Goal: Task Accomplishment & Management: Manage account settings

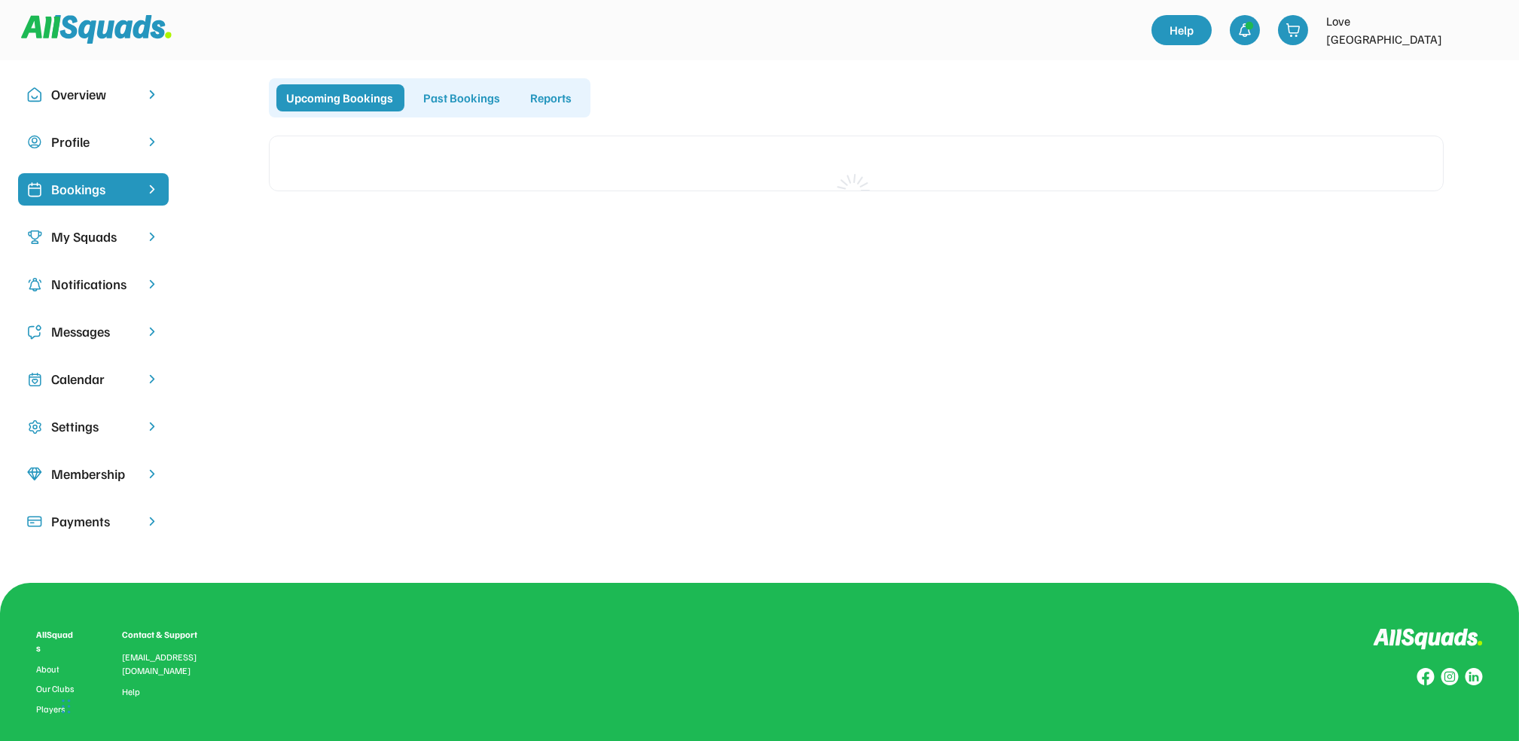
click at [91, 337] on div "Messages" at bounding box center [93, 332] width 84 height 20
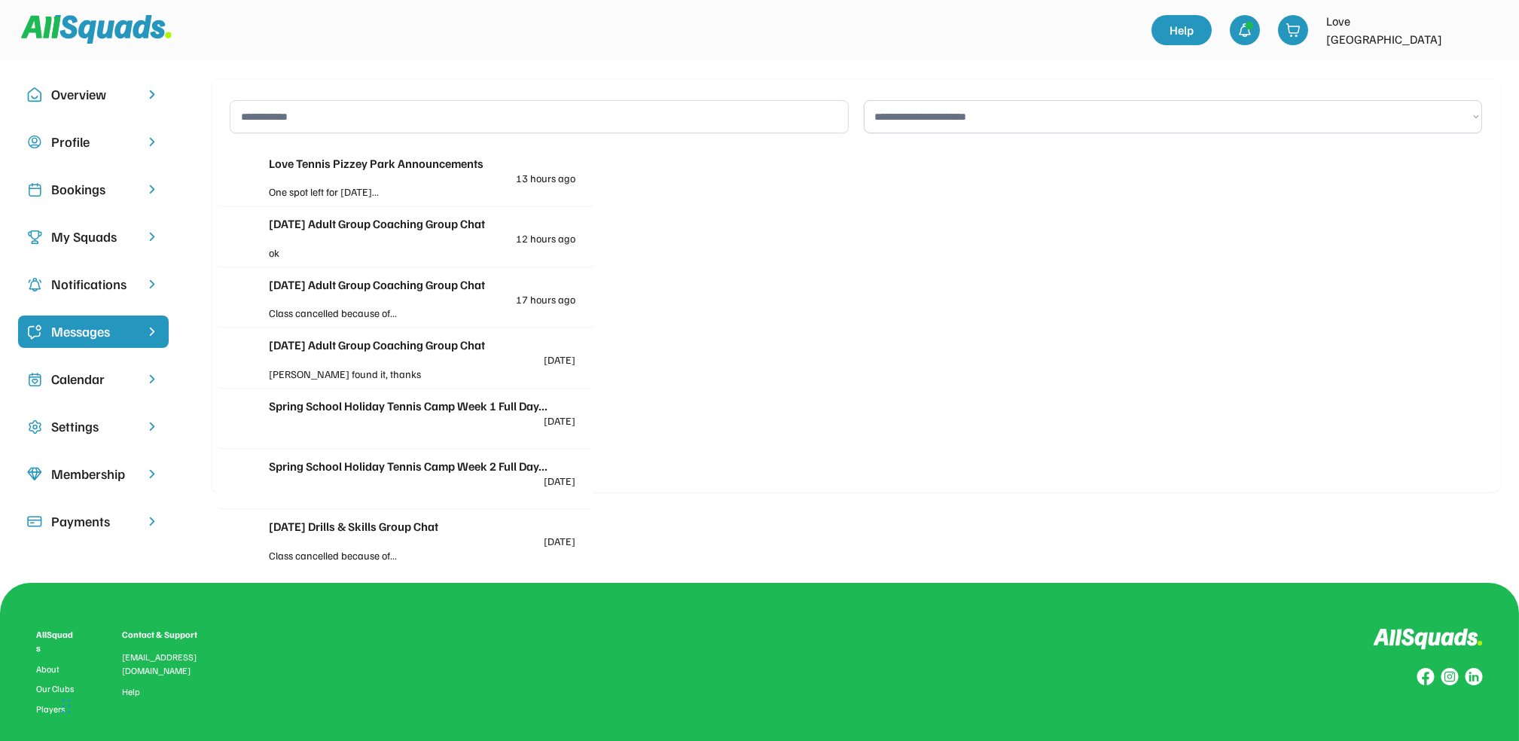
click at [340, 188] on div "One spot left for Tuesday..." at bounding box center [346, 192] width 154 height 16
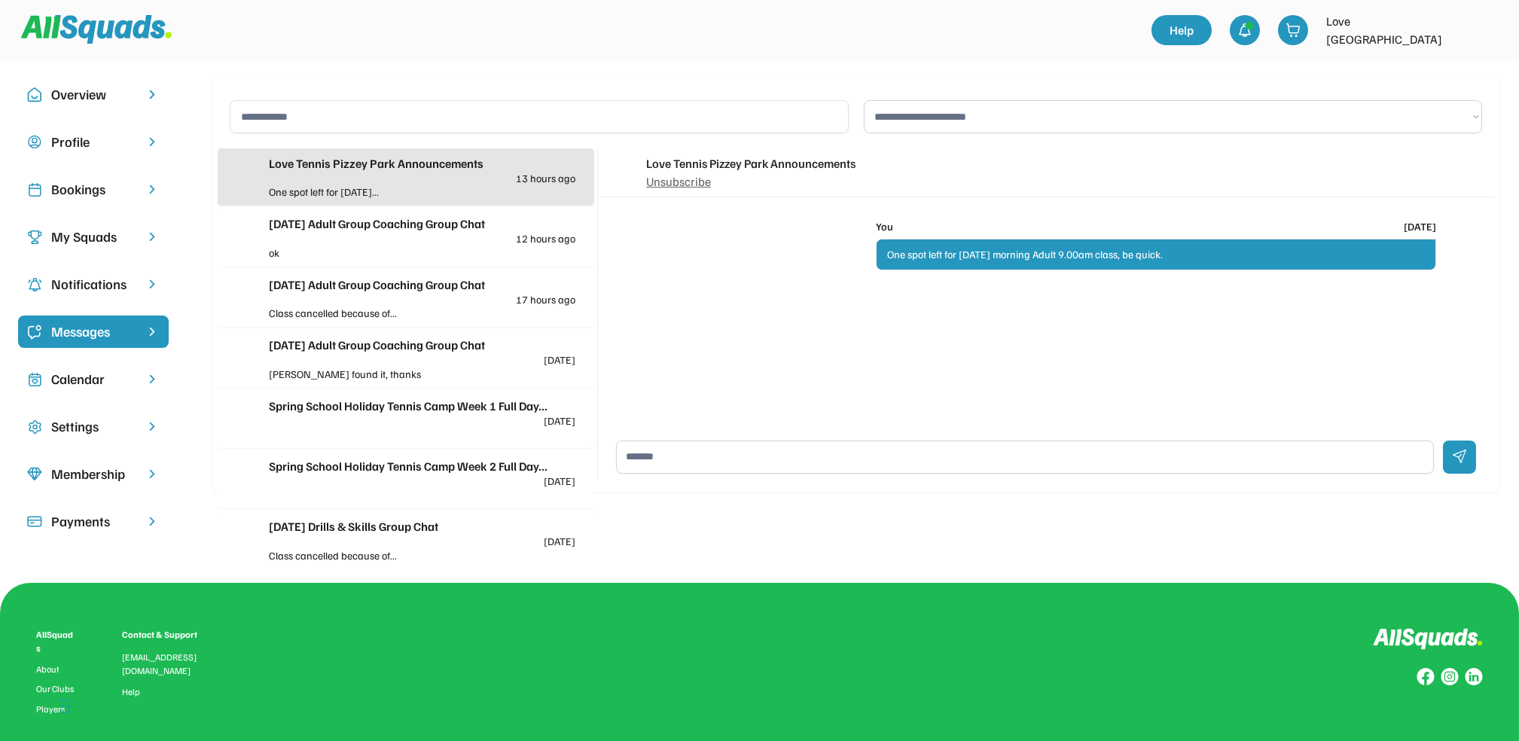
click at [387, 236] on div "Monday Adult Group Coaching Group Chat 12 hours ago" at bounding box center [422, 229] width 307 height 29
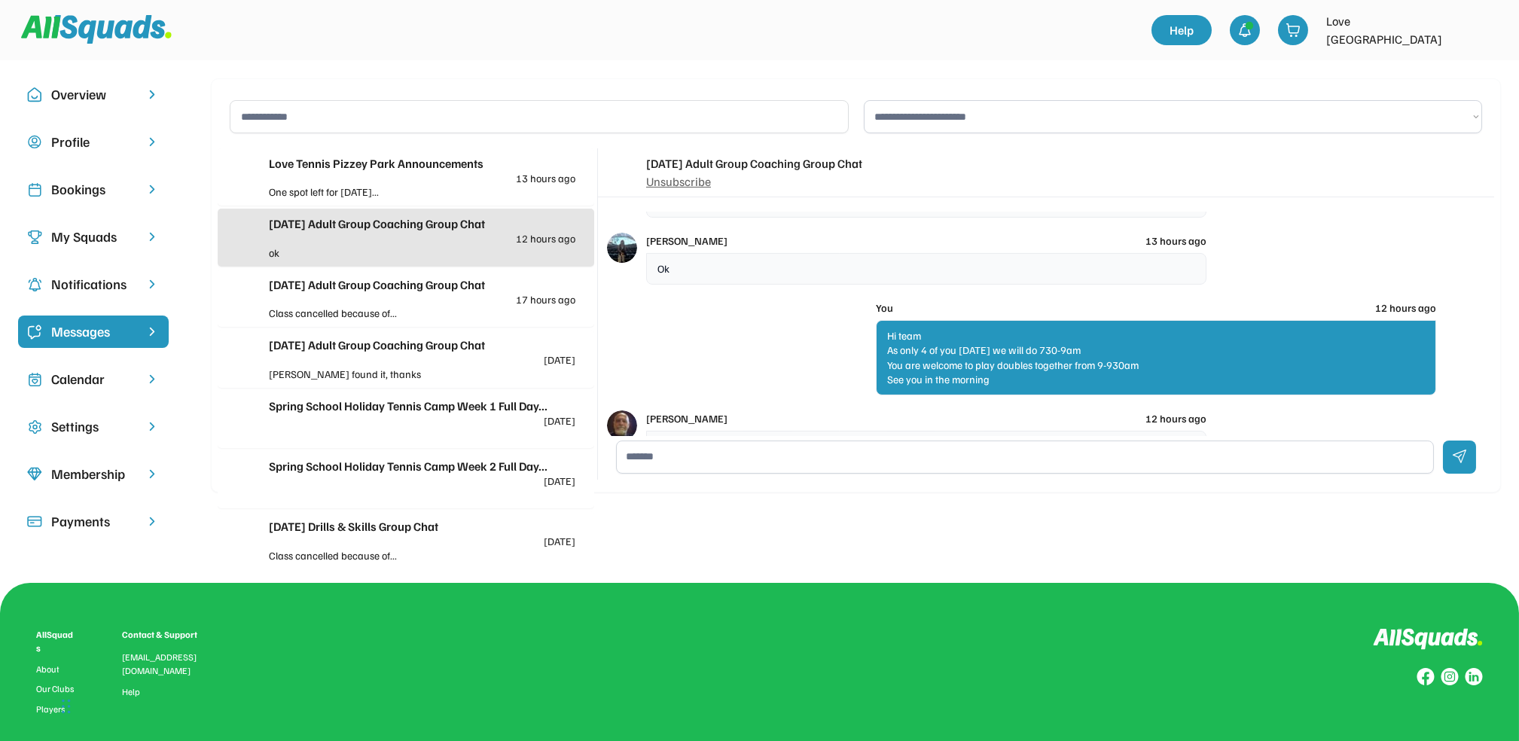
scroll to position [1280, 0]
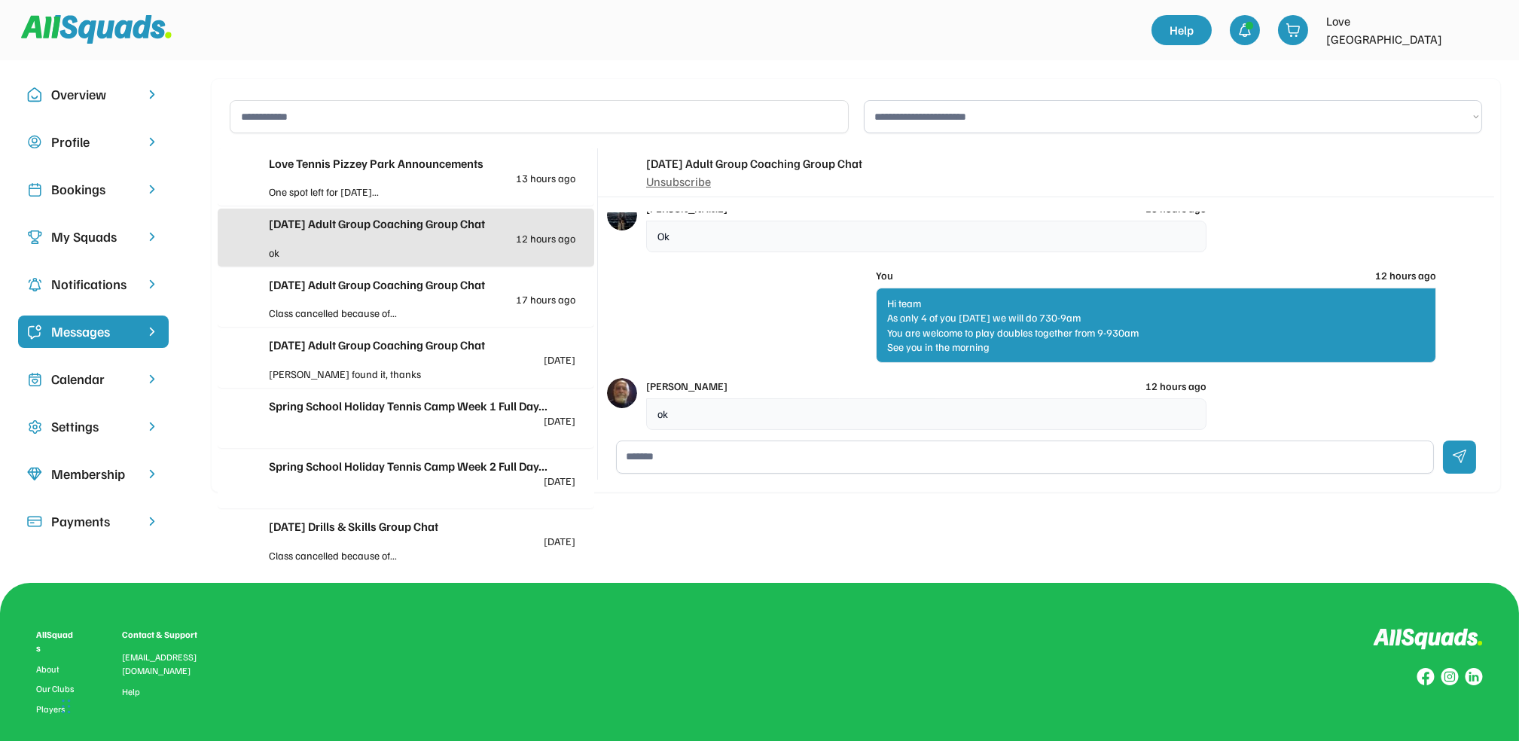
click at [99, 195] on div "Bookings" at bounding box center [93, 189] width 84 height 20
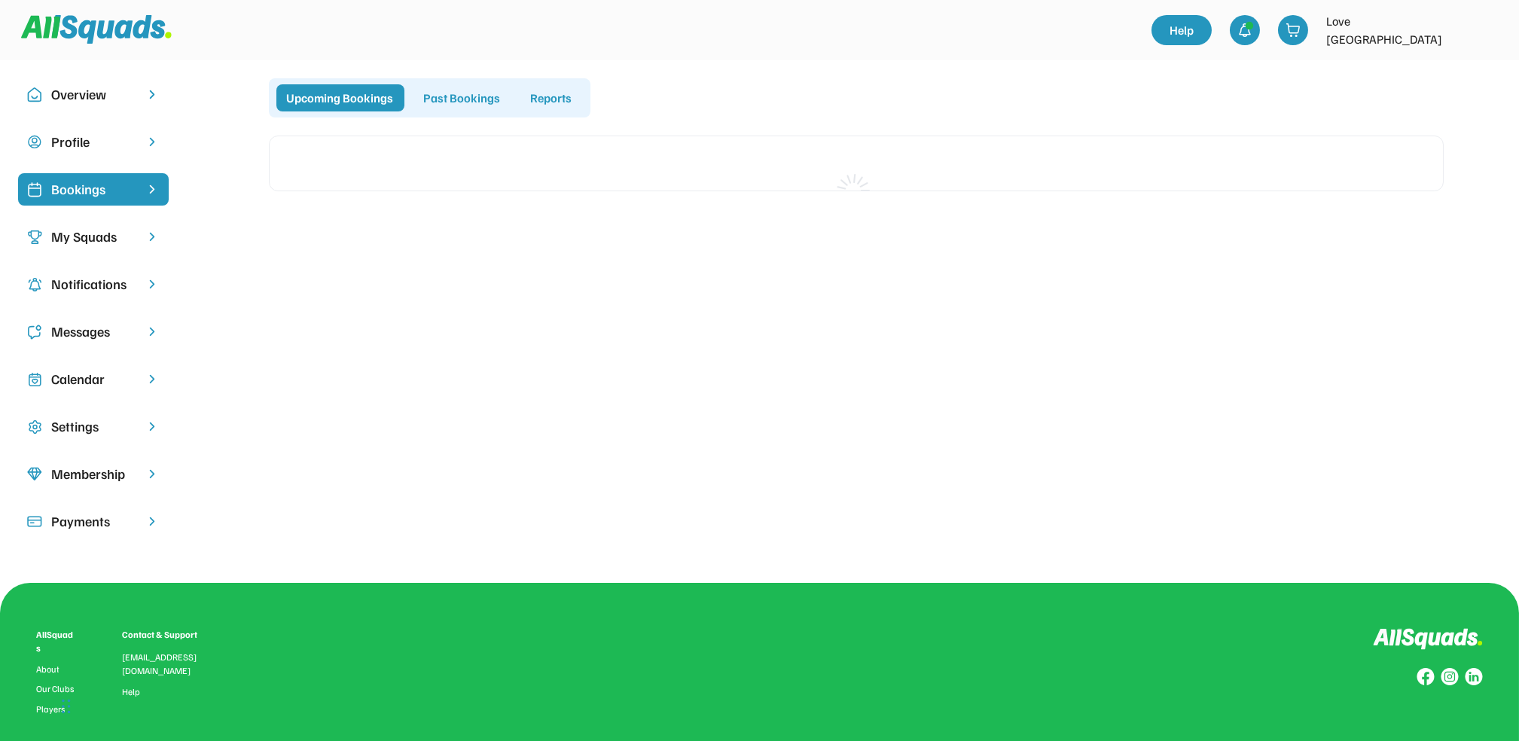
scroll to position [40, 0]
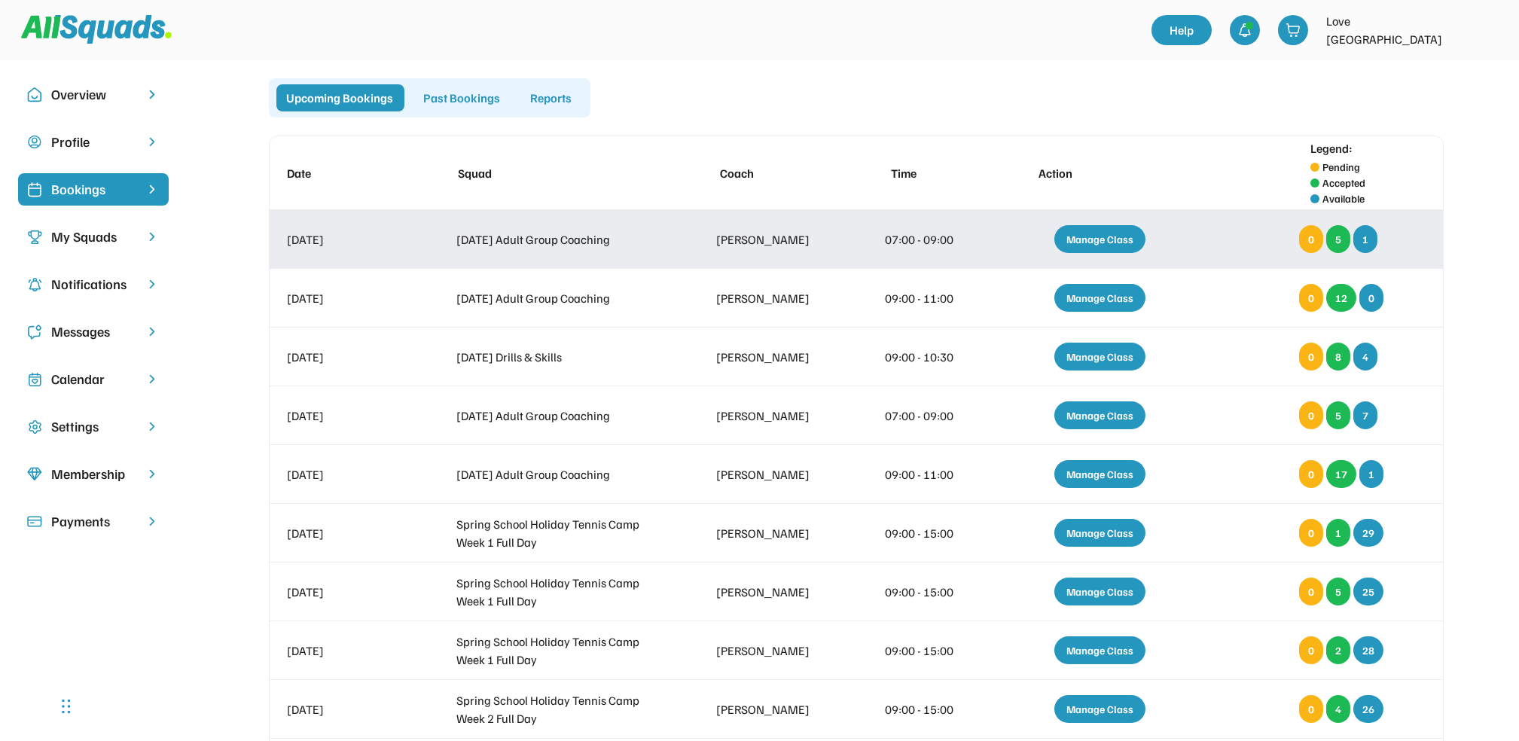
click at [1109, 243] on div "Manage Class" at bounding box center [1100, 239] width 91 height 28
